Goal: Check status: Check status

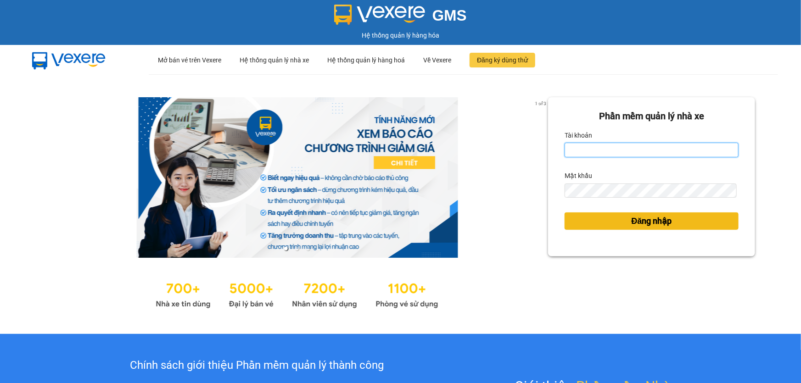
type input "hang.ct"
click at [623, 215] on button "Đăng nhập" at bounding box center [652, 221] width 174 height 17
click at [624, 220] on button "Đăng nhập" at bounding box center [652, 221] width 174 height 17
click at [624, 221] on button "Đăng nhập" at bounding box center [652, 221] width 174 height 17
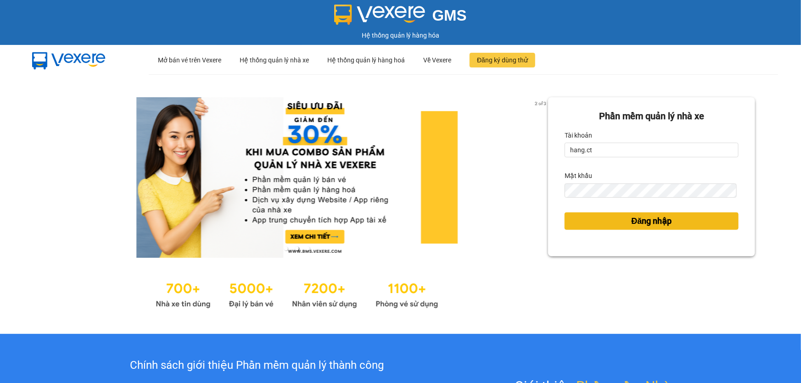
click at [624, 221] on button "Đăng nhập" at bounding box center [652, 221] width 174 height 17
click at [633, 220] on span "Đăng nhập" at bounding box center [652, 221] width 40 height 13
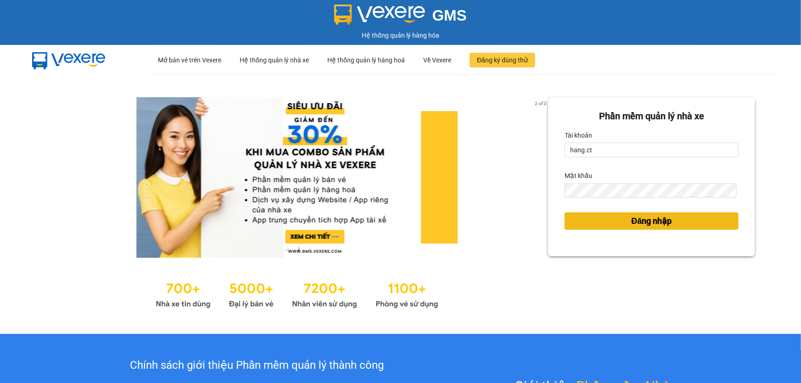
click at [633, 220] on span "Đăng nhập" at bounding box center [652, 221] width 40 height 13
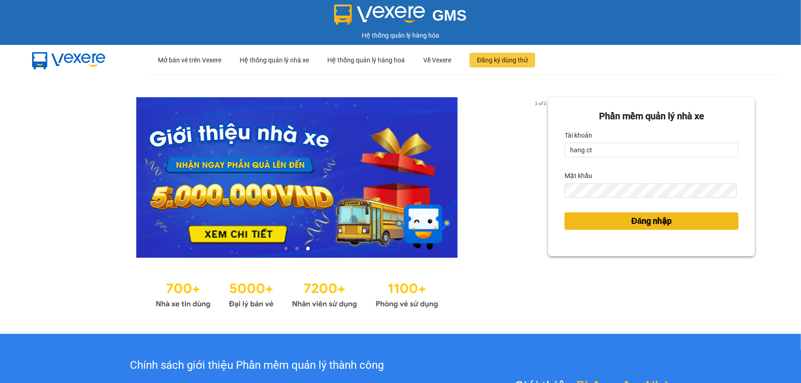
click at [634, 218] on span "Đăng nhập" at bounding box center [652, 221] width 40 height 13
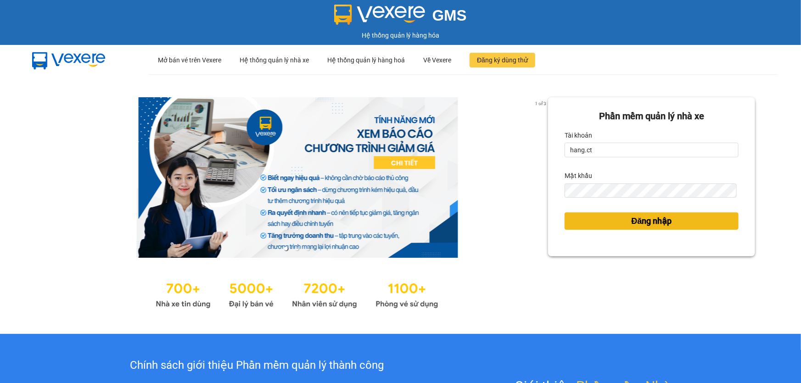
click at [634, 218] on span "Đăng nhập" at bounding box center [652, 221] width 40 height 13
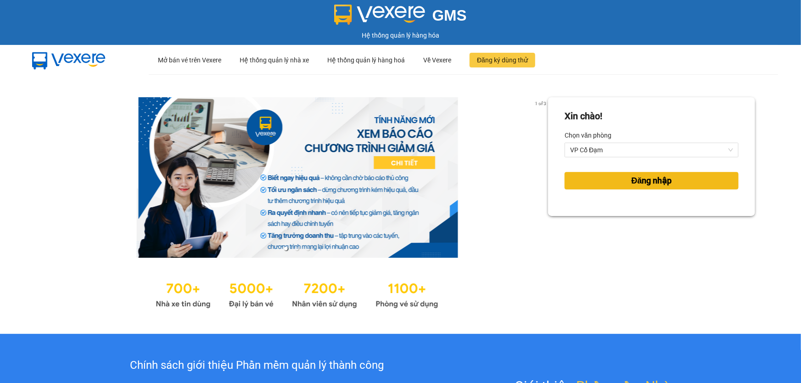
click at [632, 178] on span "Đăng nhập" at bounding box center [652, 180] width 40 height 13
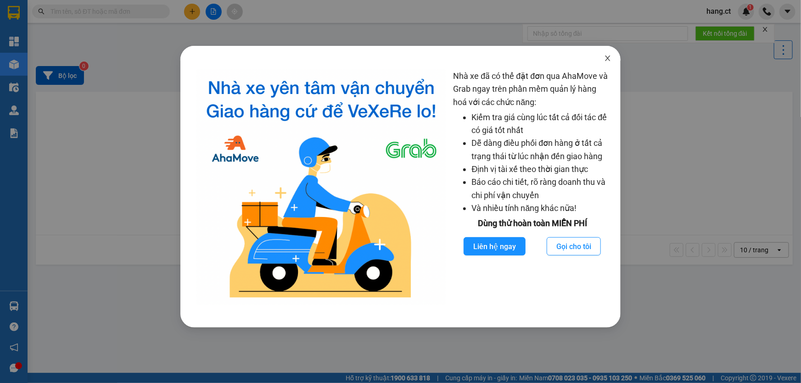
click at [608, 59] on icon "close" at bounding box center [607, 59] width 5 height 6
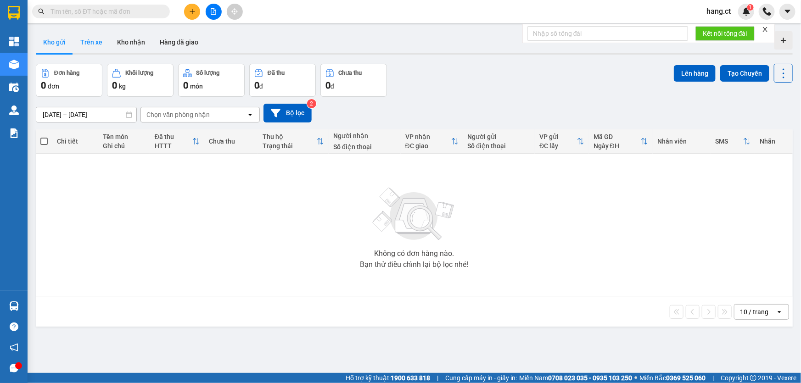
click at [93, 39] on button "Trên xe" at bounding box center [91, 42] width 37 height 22
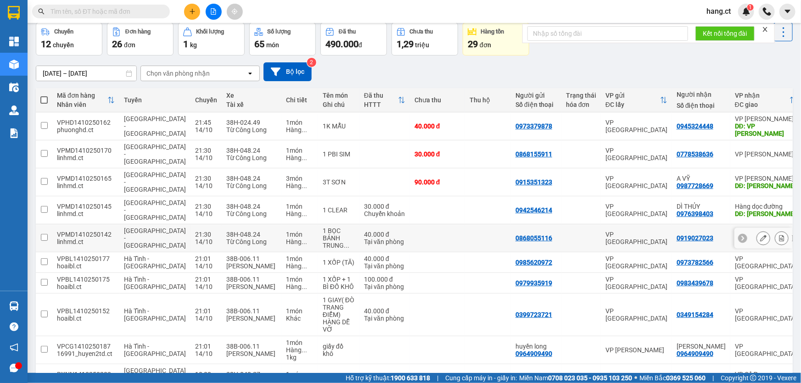
scroll to position [64, 0]
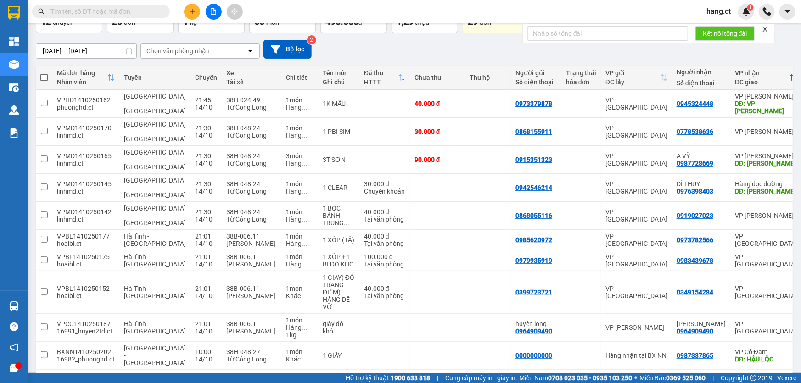
click at [200, 50] on div "Chọn văn phòng nhận" at bounding box center [177, 50] width 63 height 9
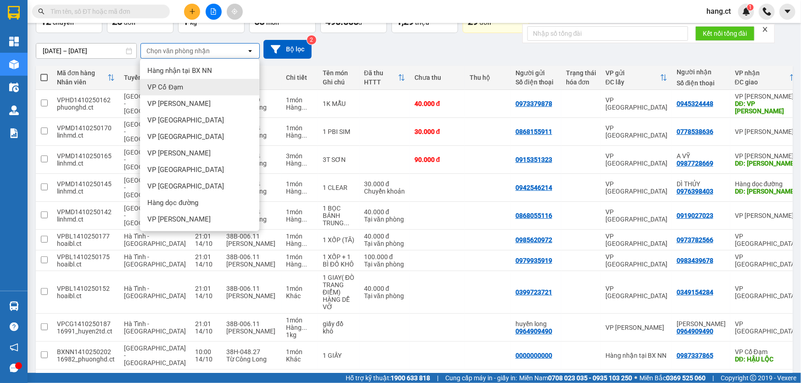
click at [190, 92] on div "VP Cổ Đạm" at bounding box center [199, 87] width 119 height 17
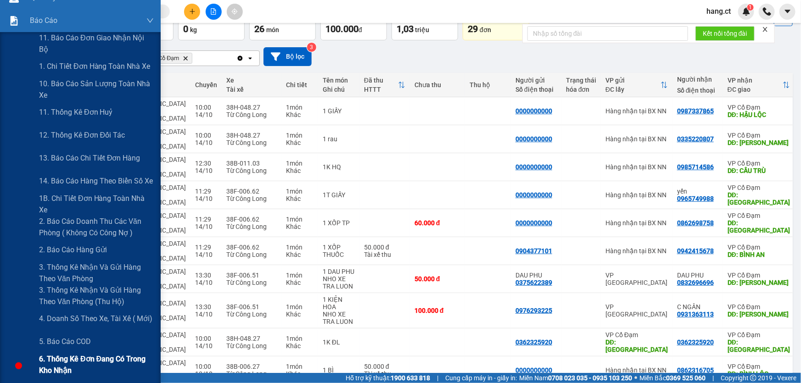
scroll to position [125, 0]
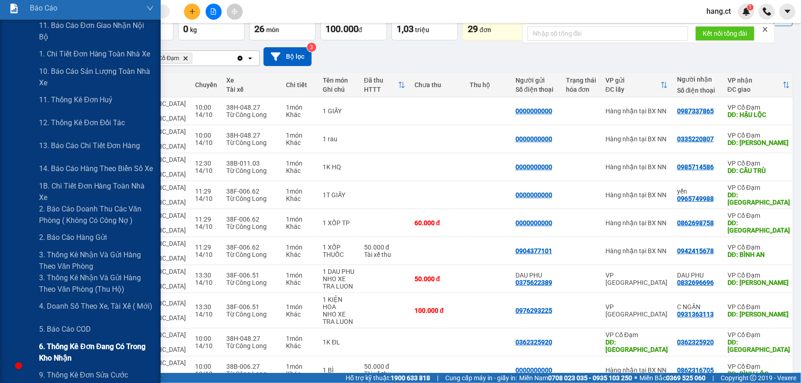
click at [77, 349] on span "6. Thống kê đơn đang có trong kho nhận" at bounding box center [96, 352] width 115 height 23
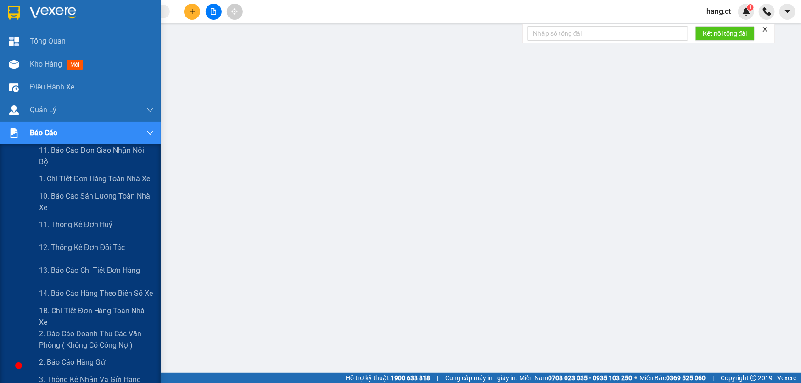
click at [20, 132] on div at bounding box center [14, 133] width 16 height 16
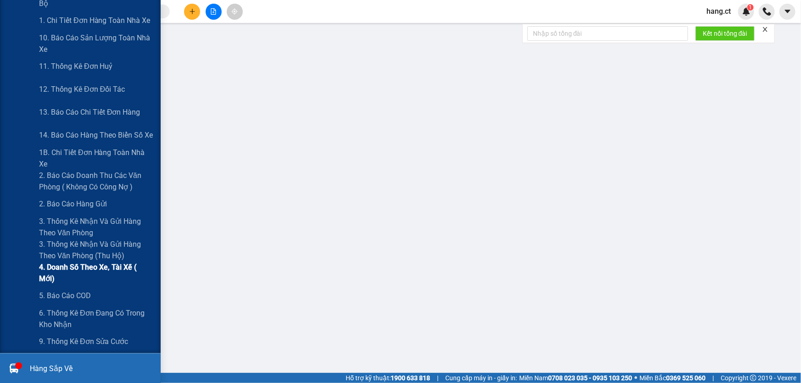
scroll to position [167, 0]
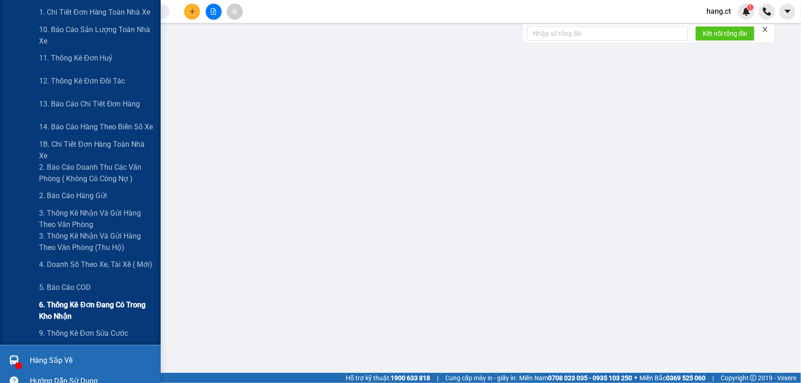
click at [69, 305] on span "6. Thống kê đơn đang có trong kho nhận" at bounding box center [96, 310] width 115 height 23
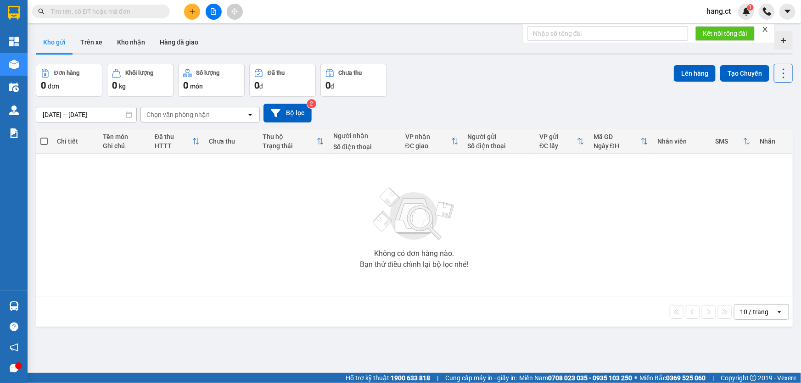
drag, startPoint x: 313, startPoint y: 201, endPoint x: 206, endPoint y: 153, distance: 117.1
click at [304, 195] on div "Không có đơn hàng nào. Bạn thử điều chỉnh lại bộ lọc nhé!" at bounding box center [414, 226] width 748 height 138
click at [134, 10] on input "text" at bounding box center [104, 11] width 108 height 10
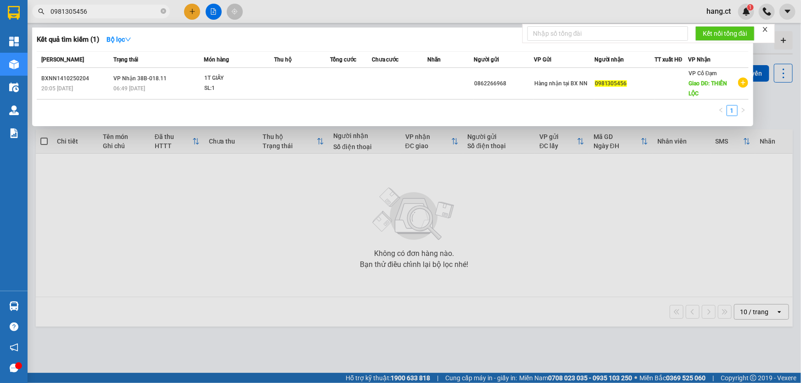
type input "0981305456"
